Goal: Task Accomplishment & Management: Manage account settings

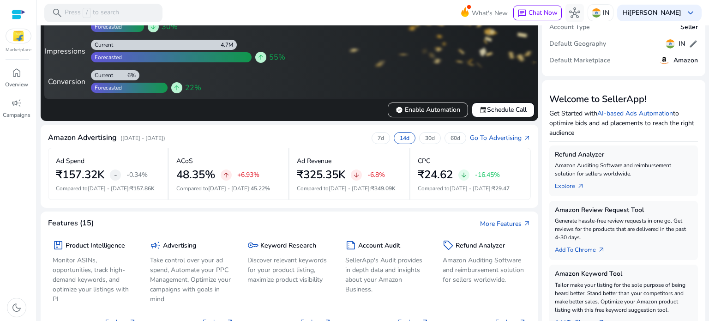
scroll to position [43, 0]
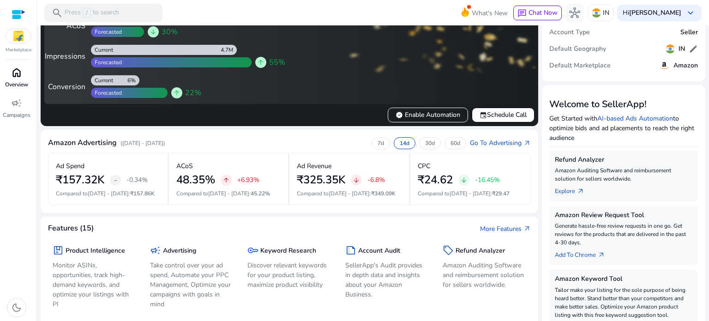
click at [17, 81] on p "Overview" at bounding box center [16, 84] width 23 height 8
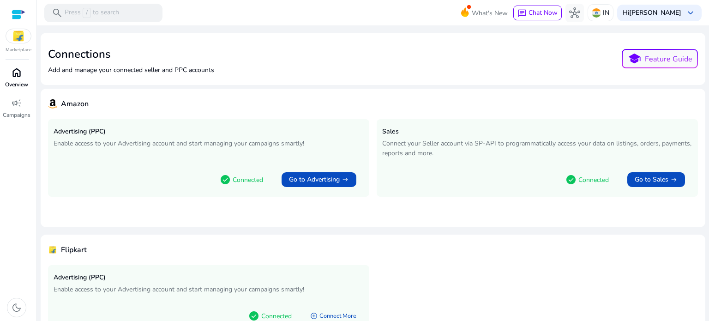
click at [20, 75] on span "home" at bounding box center [16, 72] width 11 height 11
click at [20, 43] on div "Marketplace" at bounding box center [18, 27] width 36 height 54
click at [18, 30] on img at bounding box center [18, 36] width 25 height 14
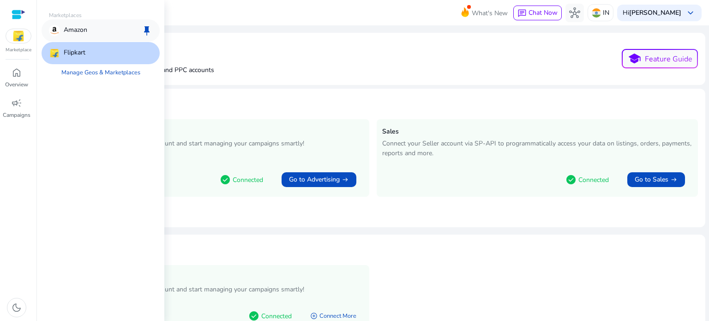
click at [94, 31] on div "Amazon keep" at bounding box center [101, 30] width 118 height 22
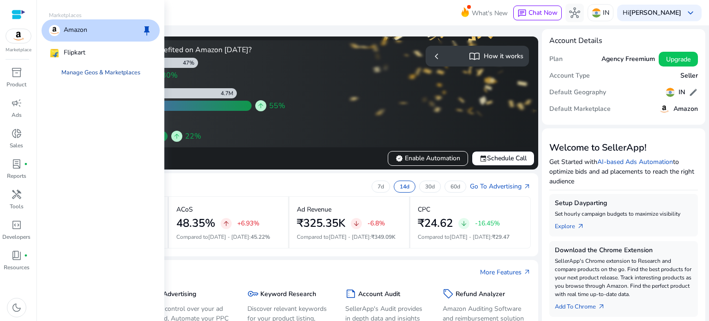
click at [66, 75] on link "Manage Geos & Marketplaces" at bounding box center [101, 72] width 94 height 17
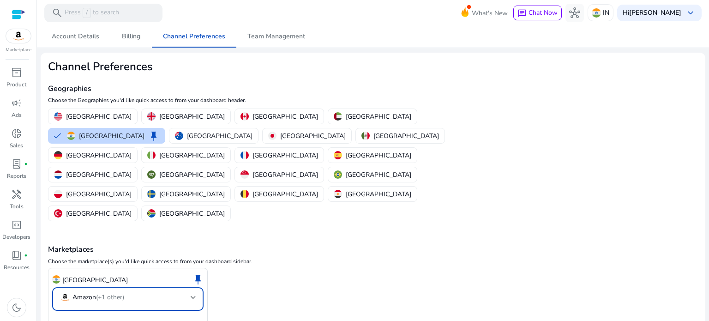
click at [91, 292] on div "Amazon (+1 other)" at bounding box center [92, 297] width 65 height 11
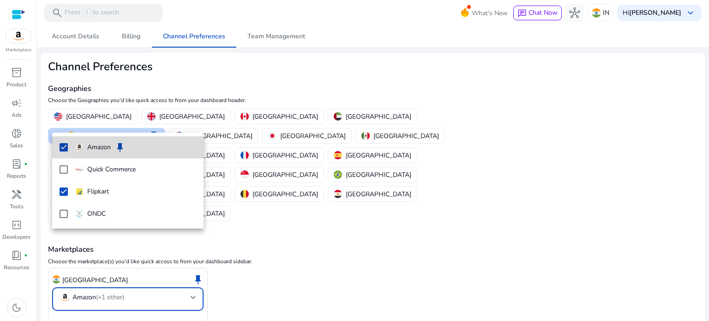
click at [65, 153] on mat-option "Amazon keep" at bounding box center [127, 147] width 151 height 22
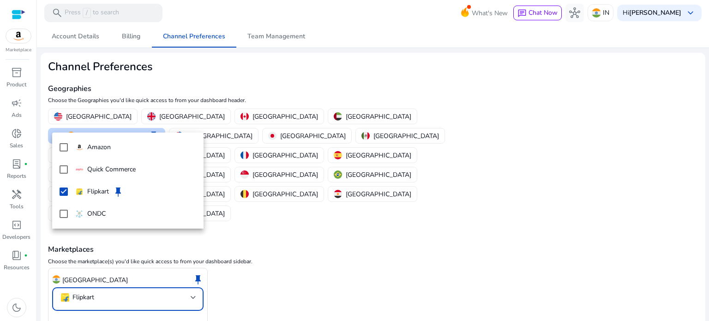
click at [79, 286] on div at bounding box center [354, 160] width 709 height 321
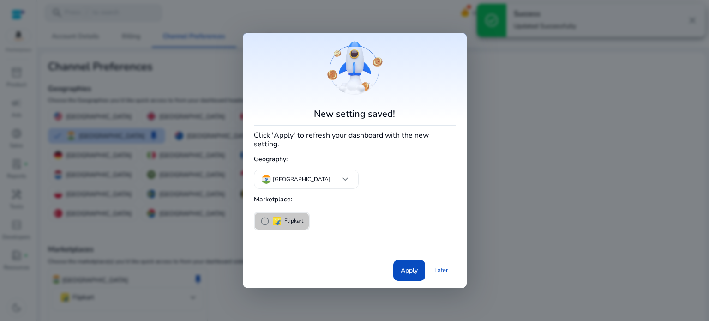
click at [266, 221] on span "radio_button_unchecked" at bounding box center [264, 220] width 9 height 9
click at [407, 267] on span "Apply" at bounding box center [409, 270] width 17 height 10
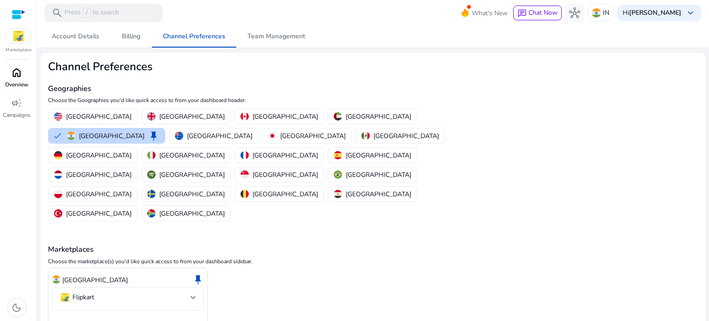
click at [13, 73] on span "home" at bounding box center [16, 72] width 11 height 11
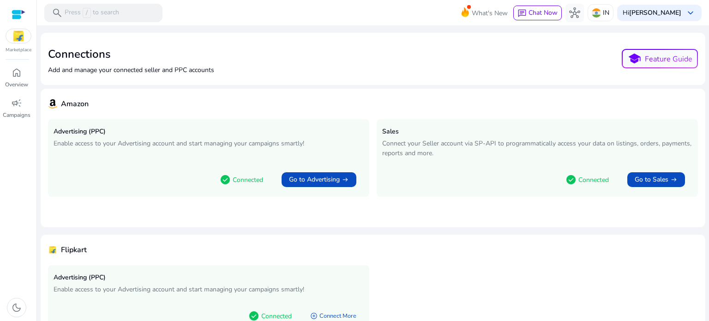
scroll to position [52, 0]
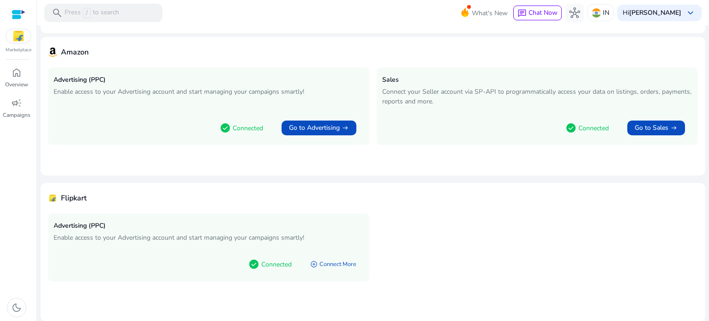
click at [279, 261] on p "Connected" at bounding box center [276, 264] width 30 height 10
click at [412, 203] on div "Flipkart" at bounding box center [373, 198] width 650 height 16
click at [326, 131] on span "Go to Advertising" at bounding box center [314, 127] width 51 height 9
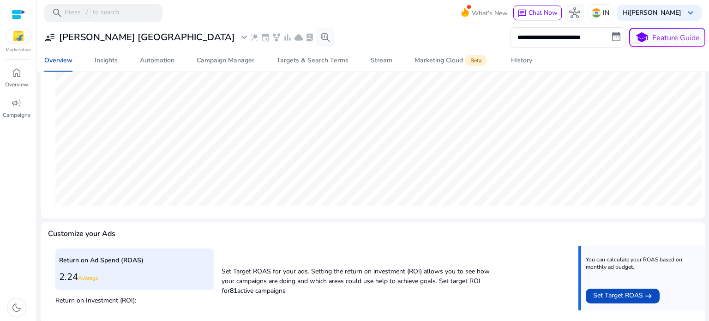
scroll to position [195, 0]
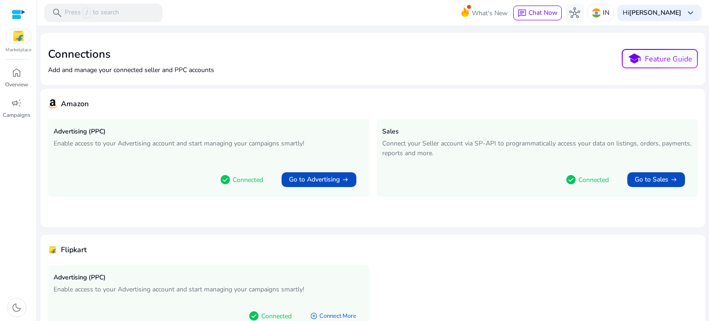
scroll to position [52, 0]
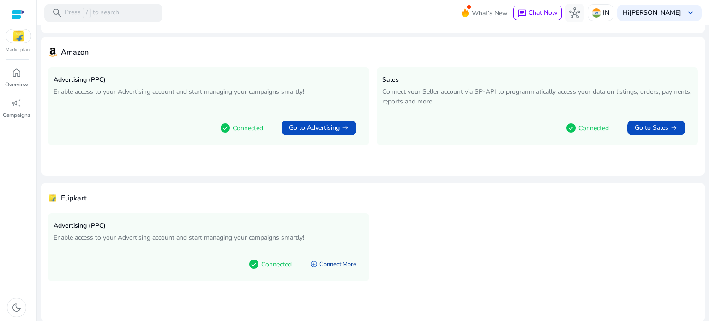
click at [344, 263] on link "add_circle Connect More" at bounding box center [333, 264] width 61 height 17
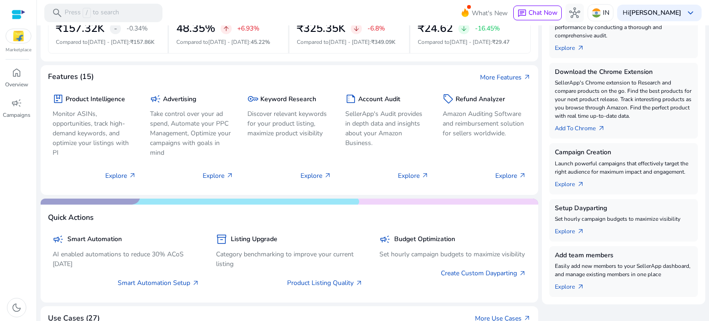
scroll to position [220, 0]
